Goal: Task Accomplishment & Management: Manage account settings

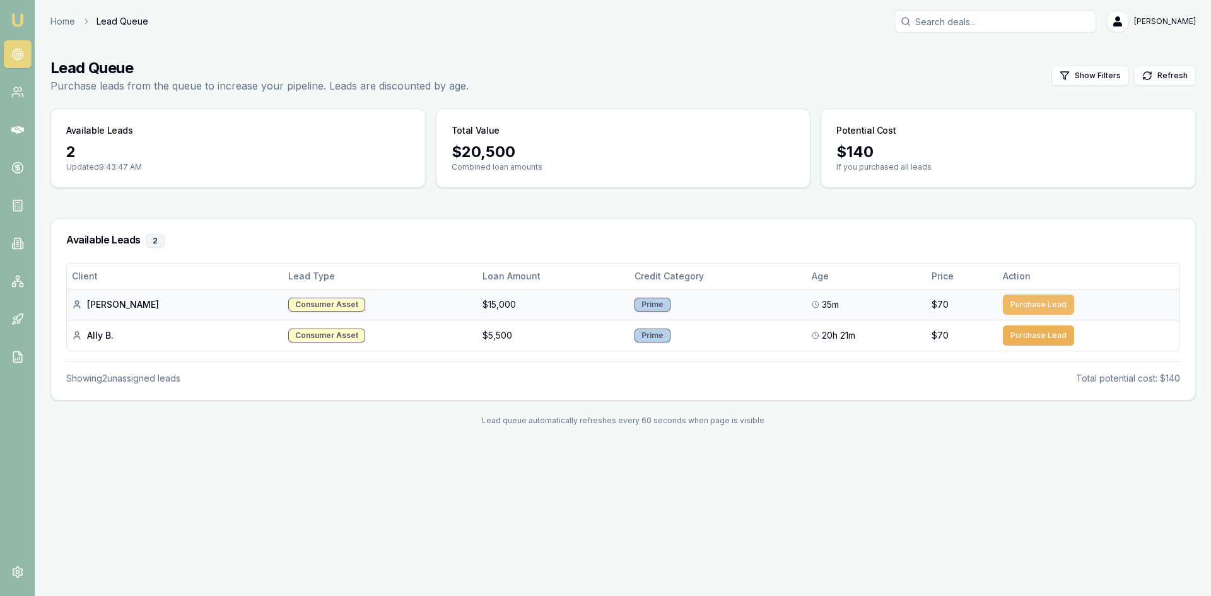
click at [1035, 305] on button "Purchase Lead" at bounding box center [1038, 305] width 71 height 20
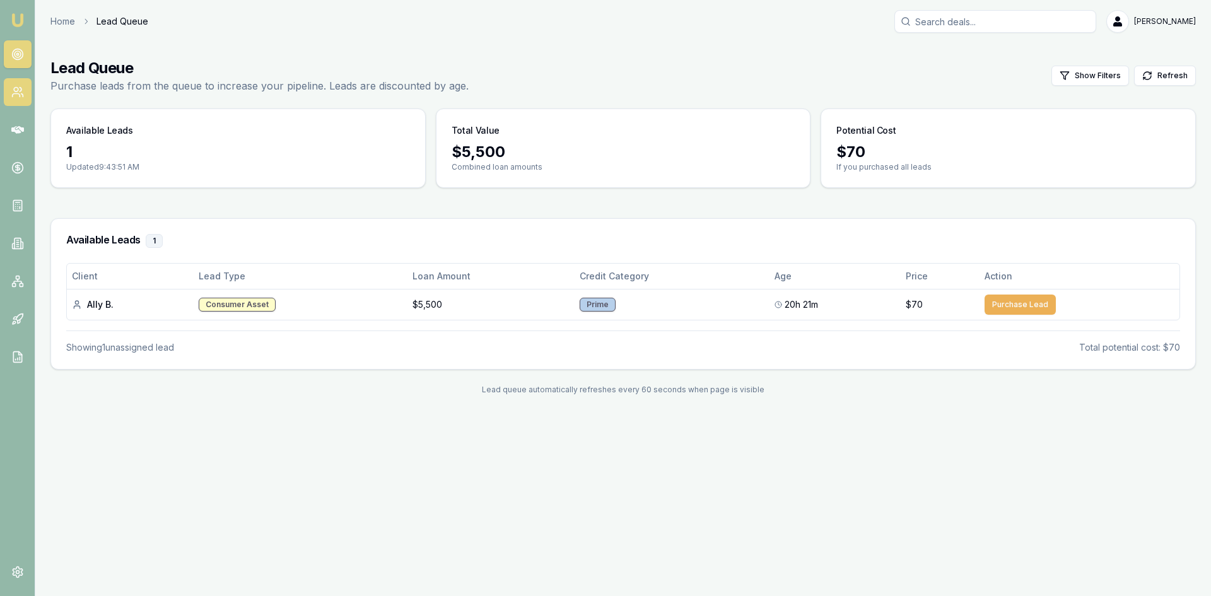
click at [20, 91] on icon at bounding box center [17, 92] width 13 height 13
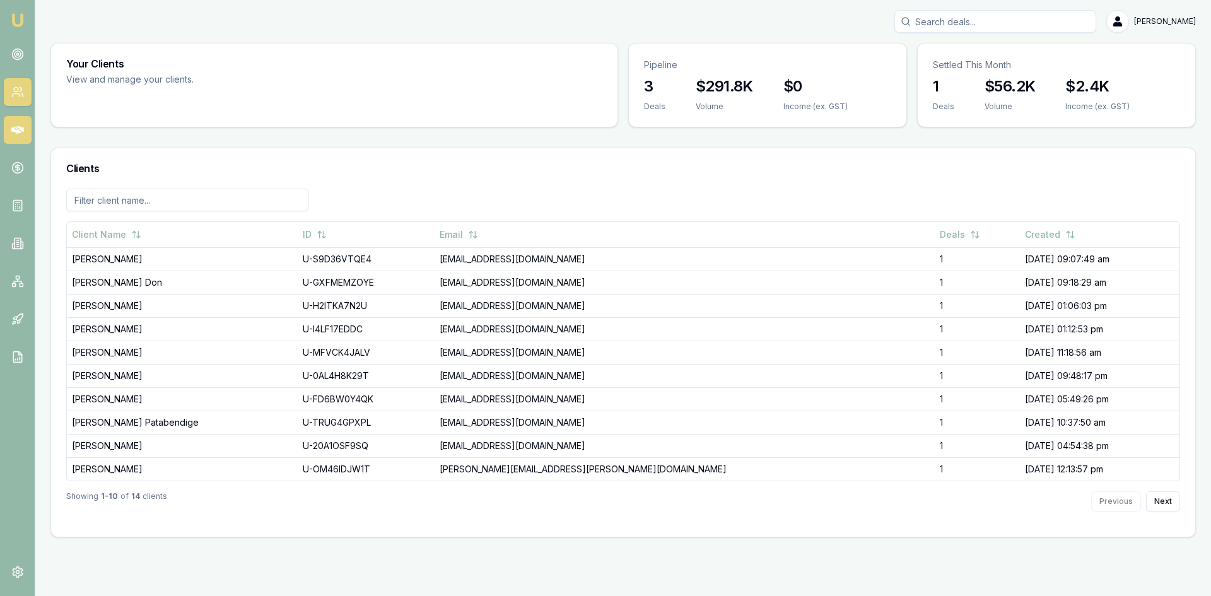
click at [19, 122] on link at bounding box center [18, 130] width 28 height 28
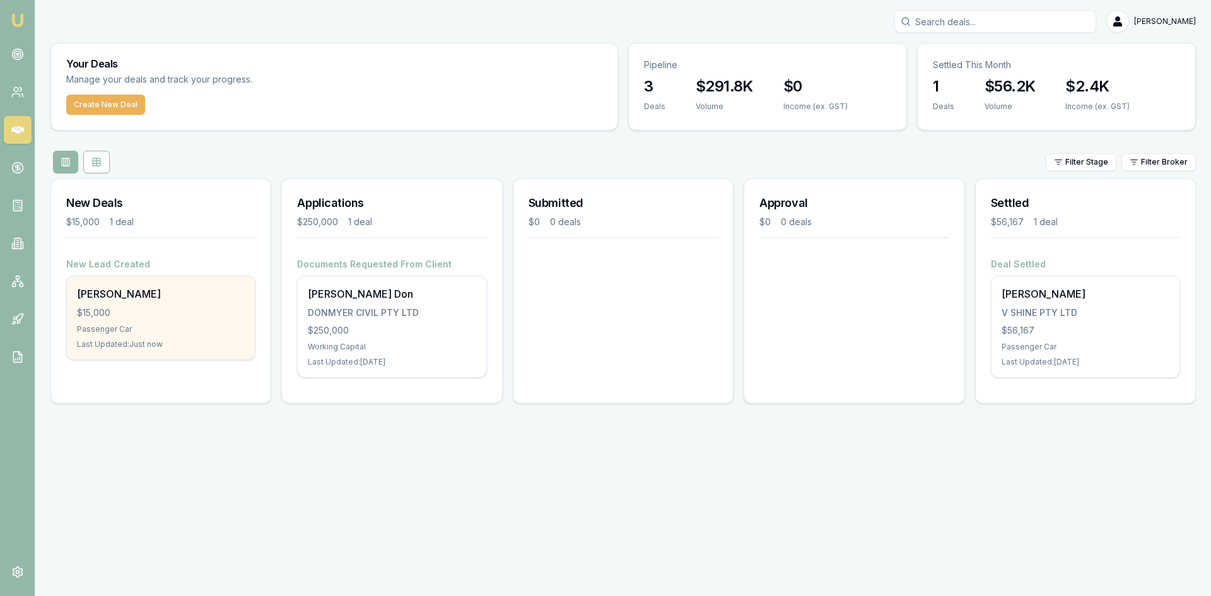
click at [147, 329] on div "Passenger Car" at bounding box center [161, 329] width 168 height 10
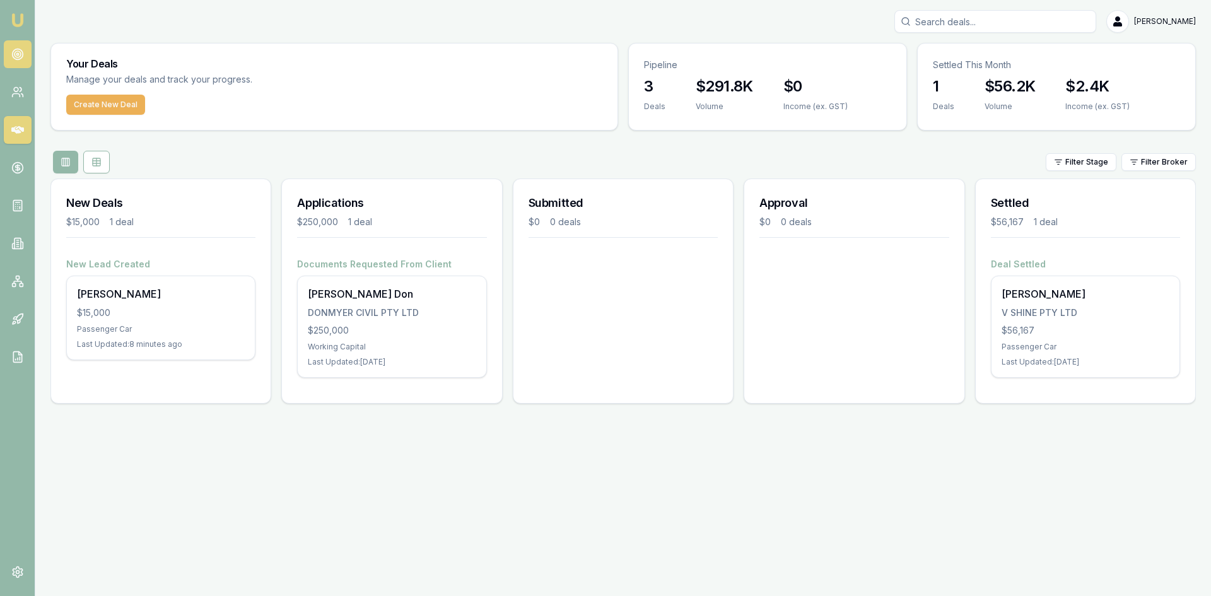
click at [23, 42] on link at bounding box center [18, 54] width 28 height 28
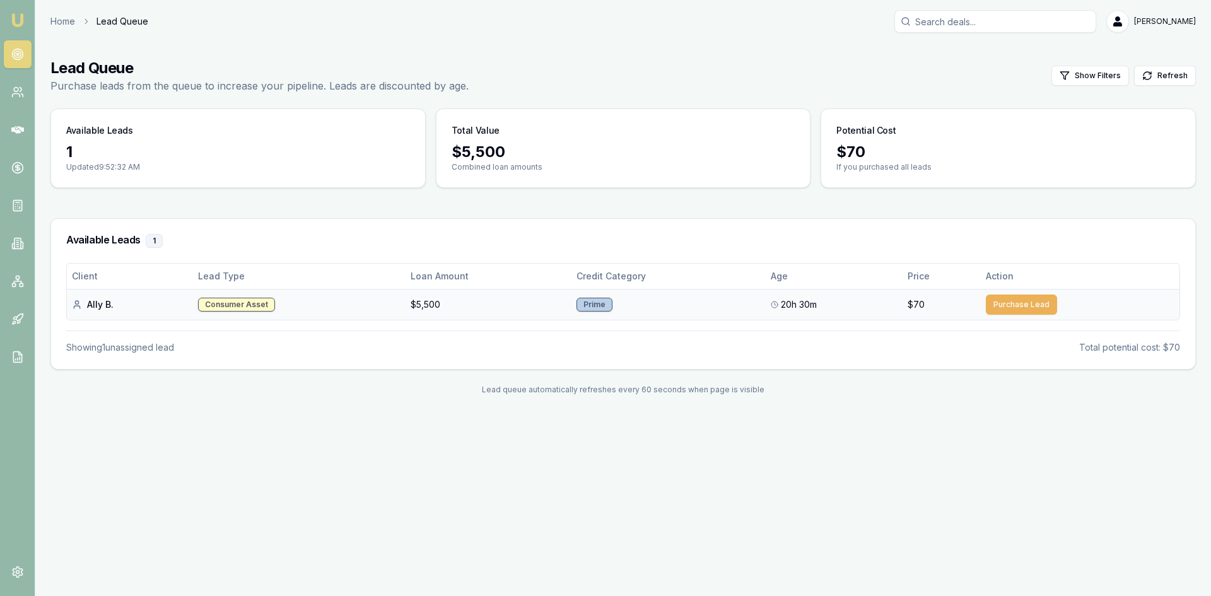
click at [599, 307] on div "Prime" at bounding box center [595, 305] width 36 height 14
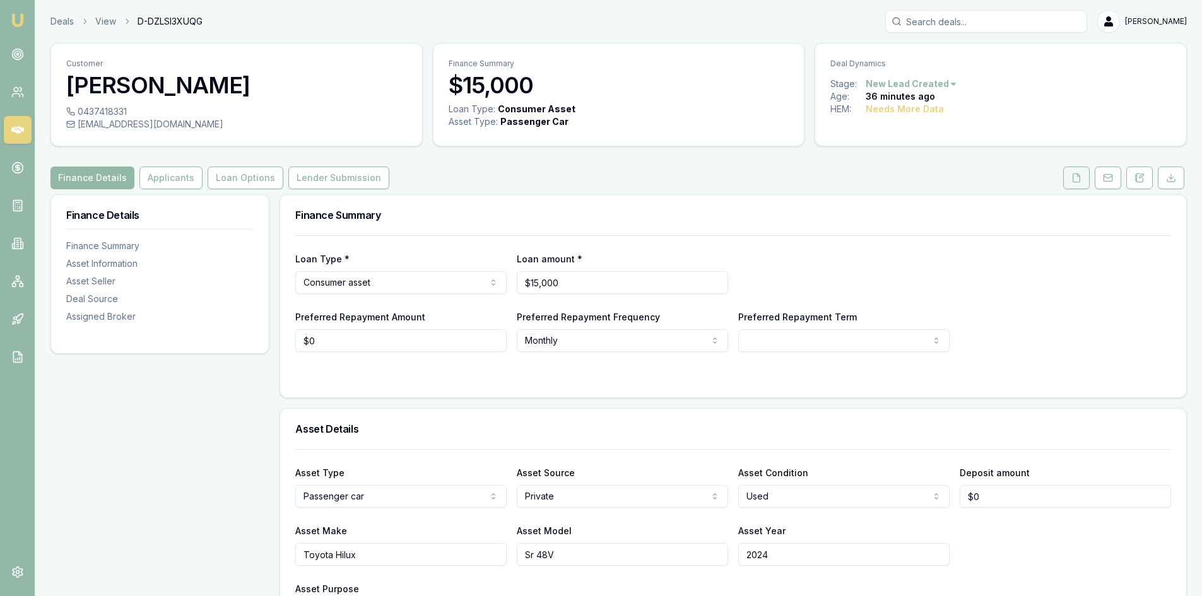
click at [1073, 179] on icon at bounding box center [1076, 177] width 7 height 8
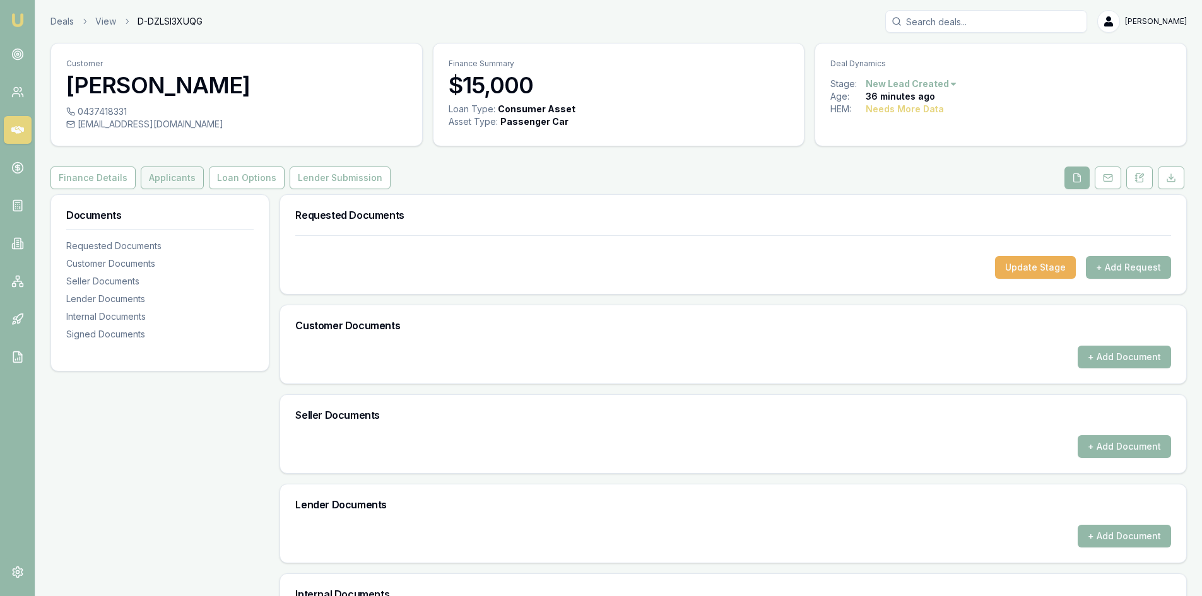
click at [162, 170] on button "Applicants" at bounding box center [172, 178] width 63 height 23
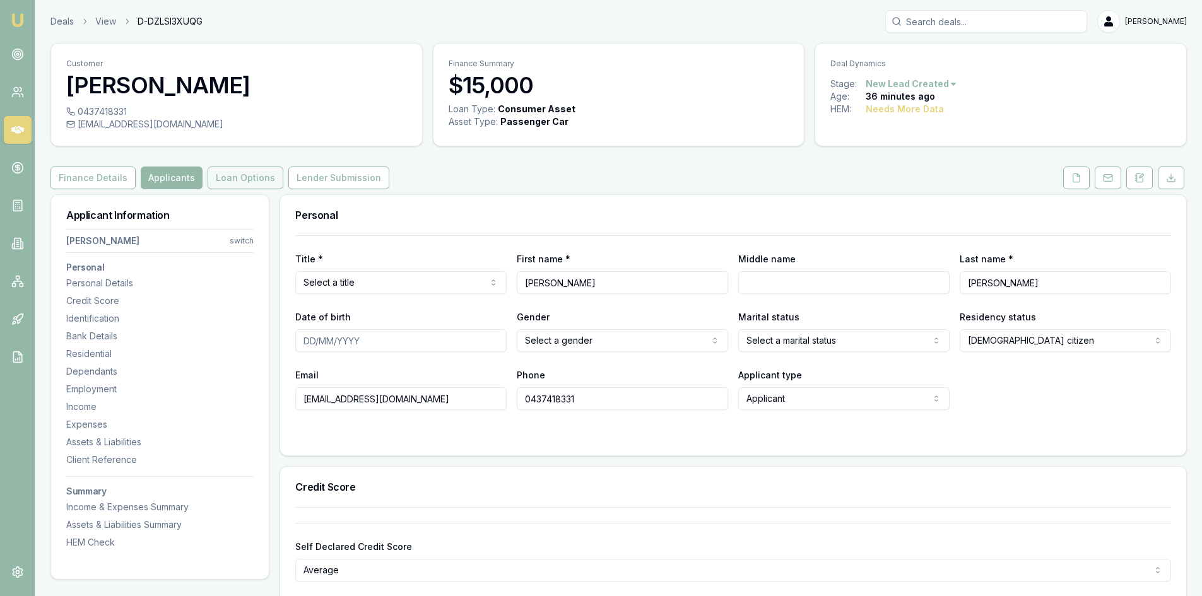
click at [242, 178] on button "Loan Options" at bounding box center [246, 178] width 76 height 23
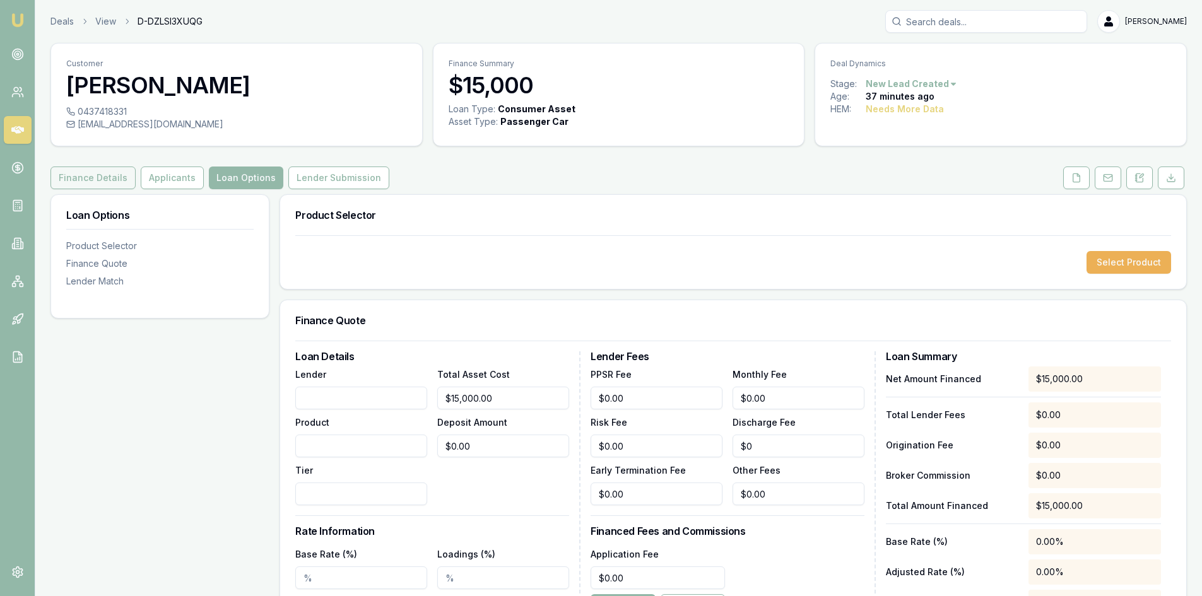
click at [92, 182] on button "Finance Details" at bounding box center [92, 178] width 85 height 23
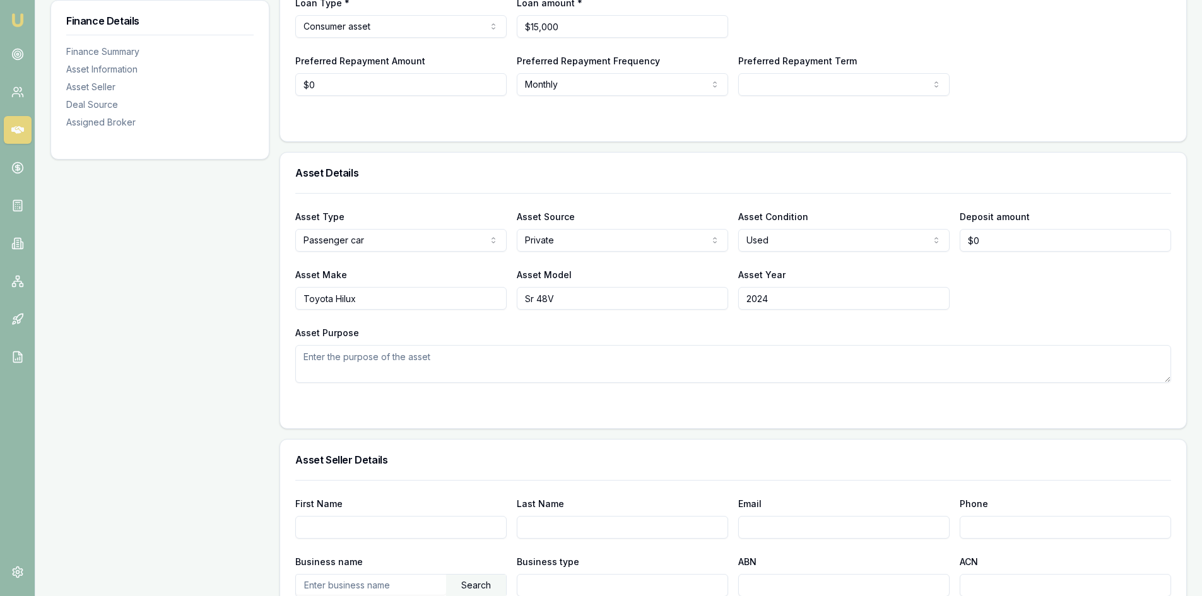
scroll to position [63, 0]
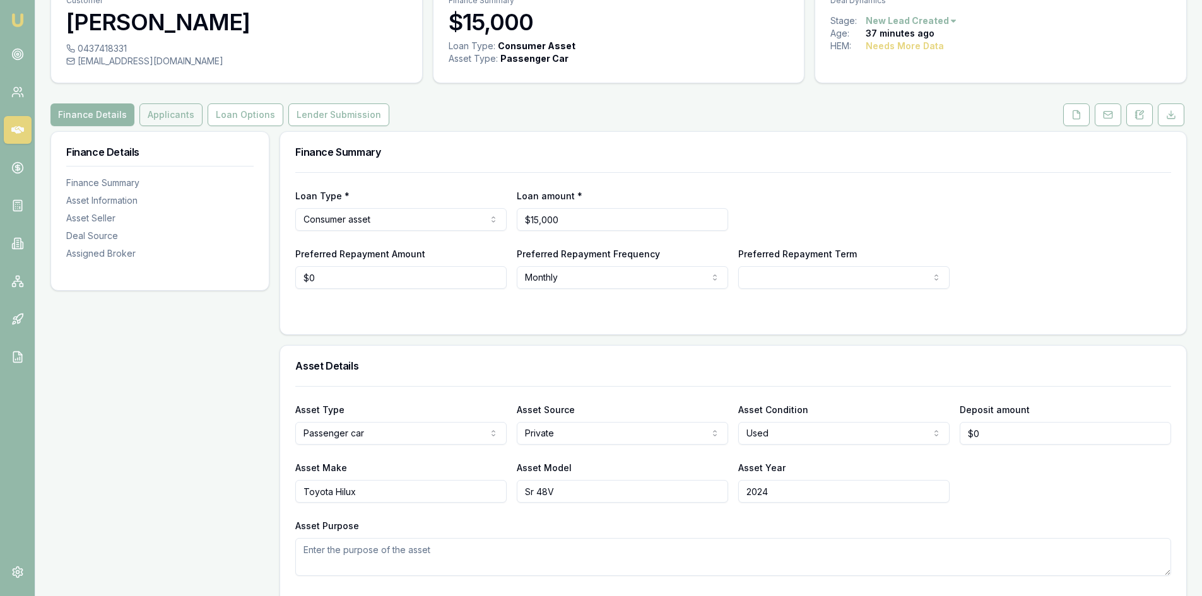
click at [165, 114] on button "Applicants" at bounding box center [170, 114] width 63 height 23
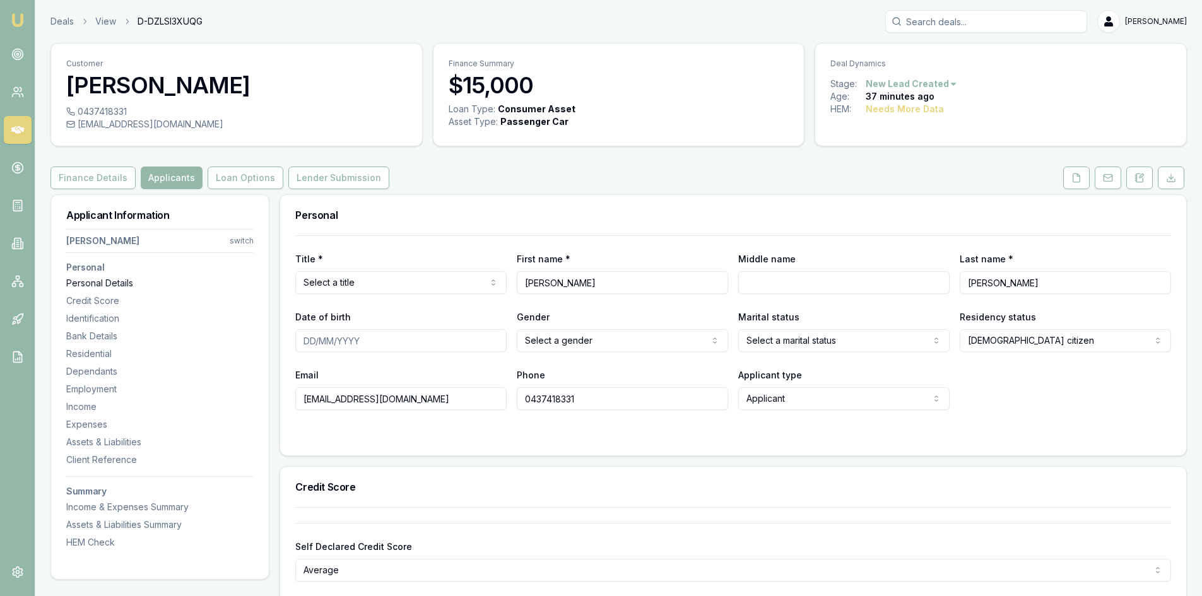
click at [107, 280] on div "Personal Details" at bounding box center [159, 283] width 187 height 13
click at [1142, 179] on icon at bounding box center [1139, 178] width 10 height 10
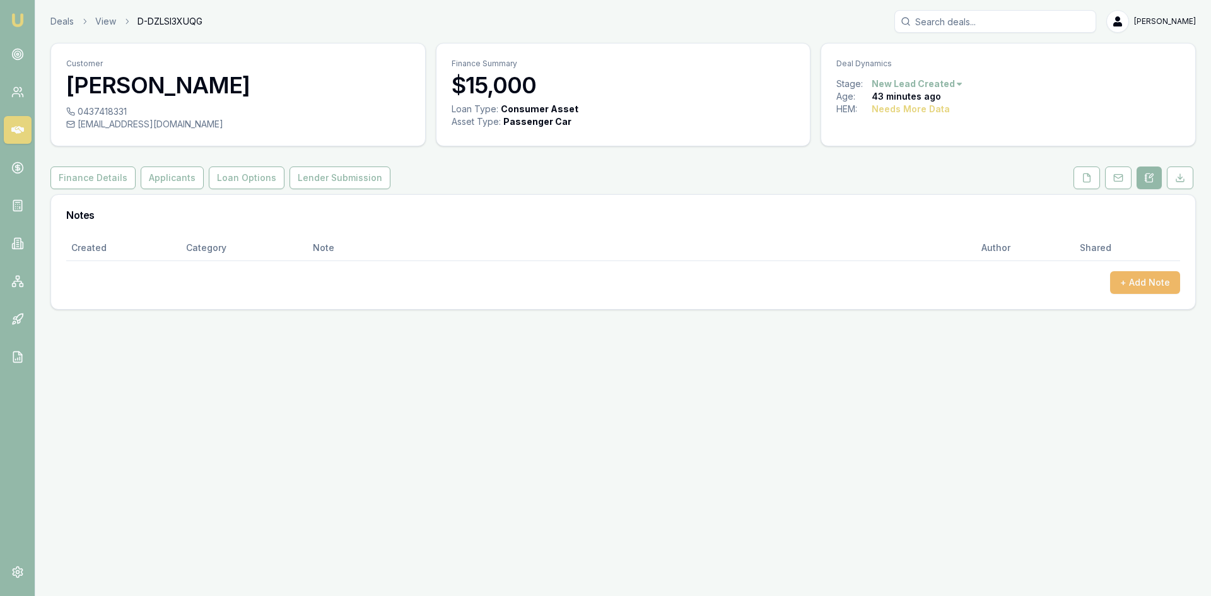
click at [1130, 288] on button "+ Add Note" at bounding box center [1145, 282] width 70 height 23
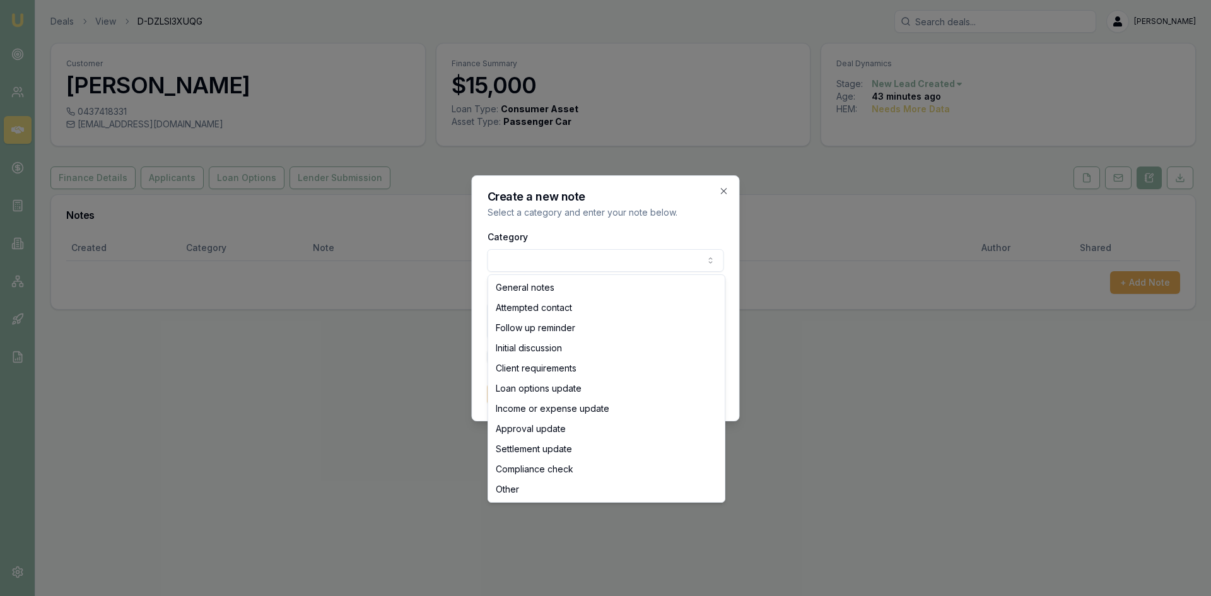
click at [552, 257] on body "Emu Broker Deals View D-DZLSI3XUQG Wendy Fonseka Toggle Menu Customer Nelly-Joh…" at bounding box center [605, 298] width 1211 height 596
select select "ATTEMPTED_CONTACT"
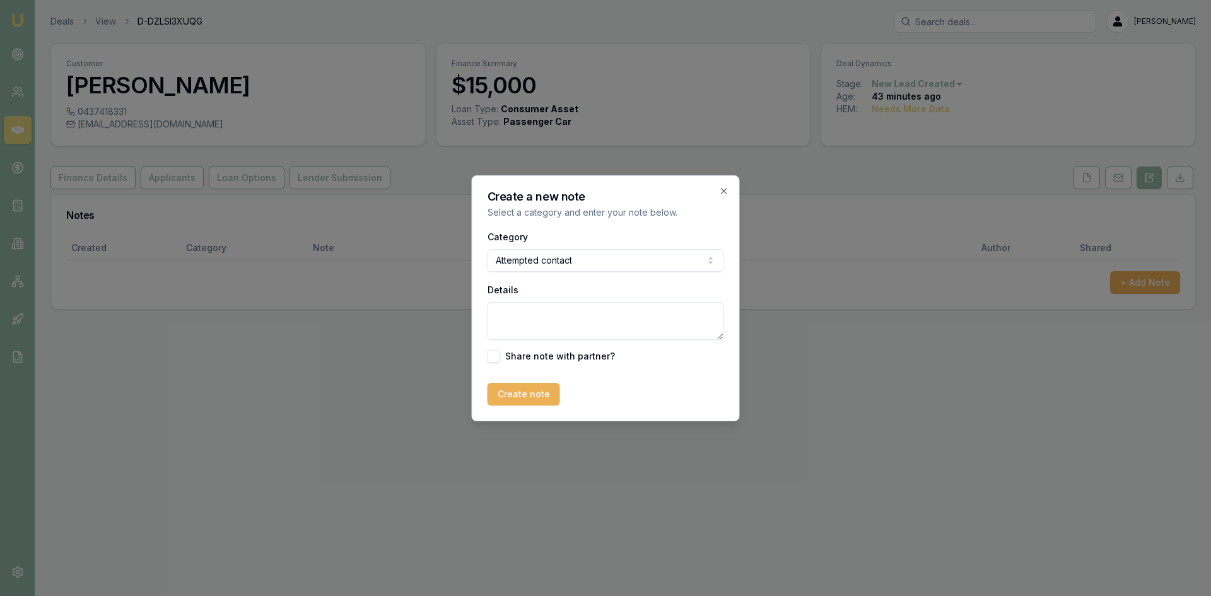
click at [546, 325] on textarea "Details" at bounding box center [606, 321] width 237 height 38
type textarea "Left a voice mail and send SMS - 21/08 9.45AM"
click at [546, 394] on button "Create note" at bounding box center [524, 394] width 73 height 23
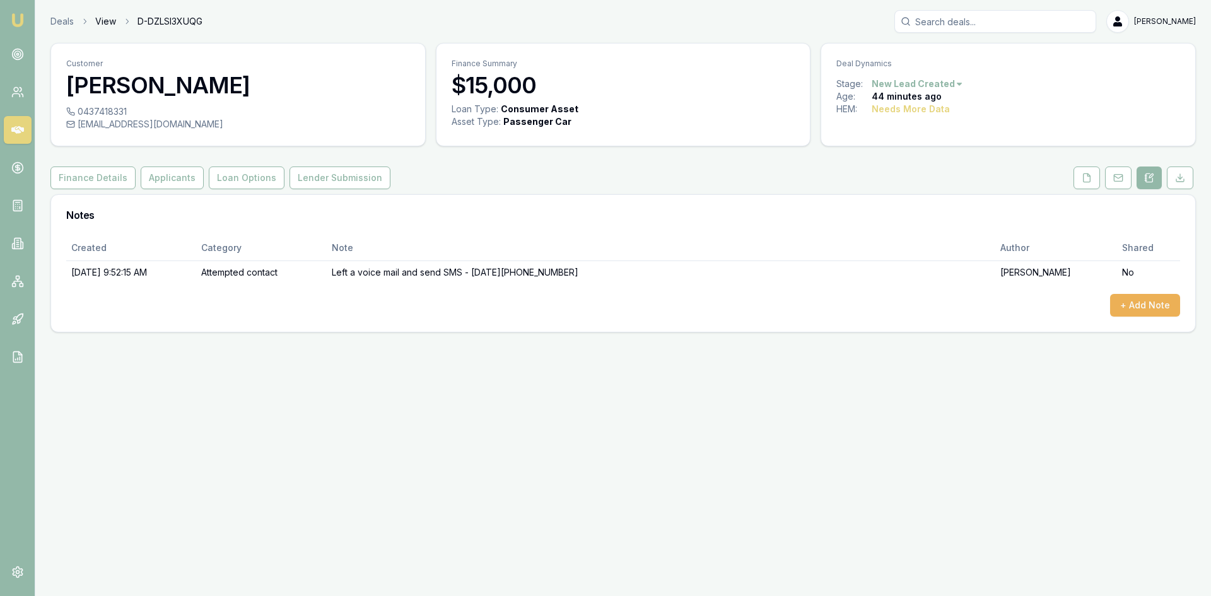
click at [102, 21] on link "View" at bounding box center [105, 21] width 21 height 13
